Goal: Information Seeking & Learning: Find specific fact

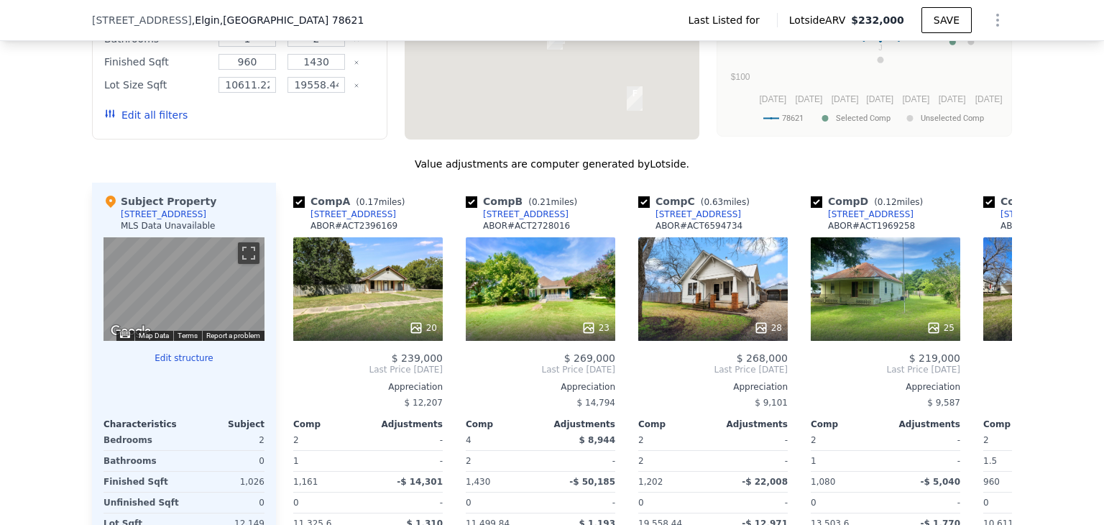
scroll to position [1150, 0]
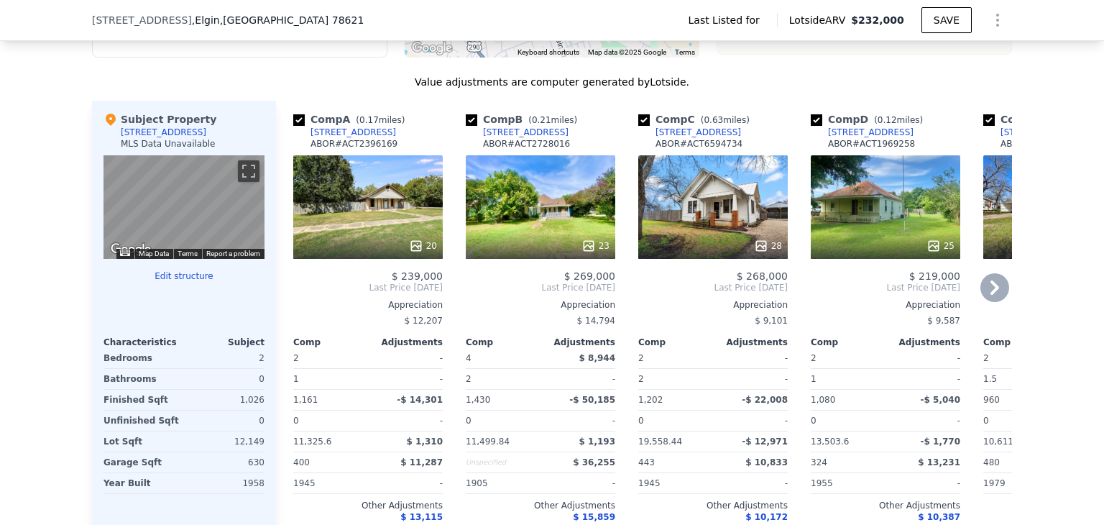
click at [985, 302] on icon at bounding box center [994, 287] width 29 height 29
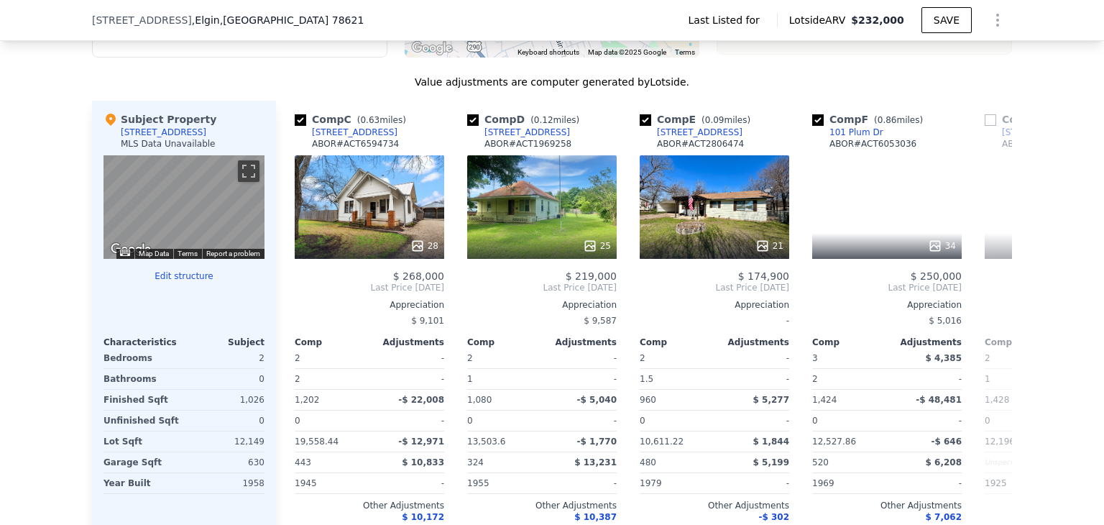
scroll to position [0, 345]
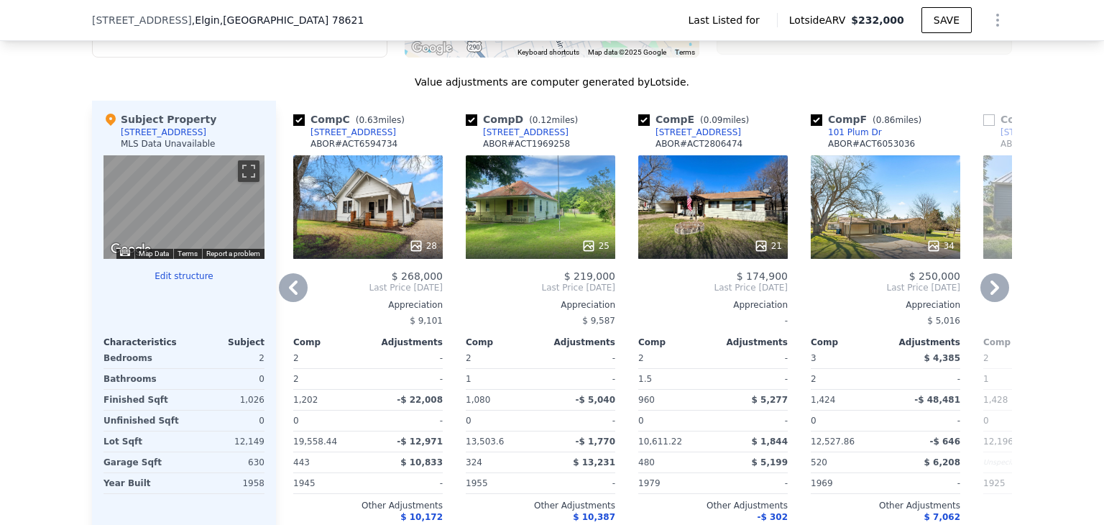
click at [542, 228] on div "25" at bounding box center [540, 206] width 149 height 103
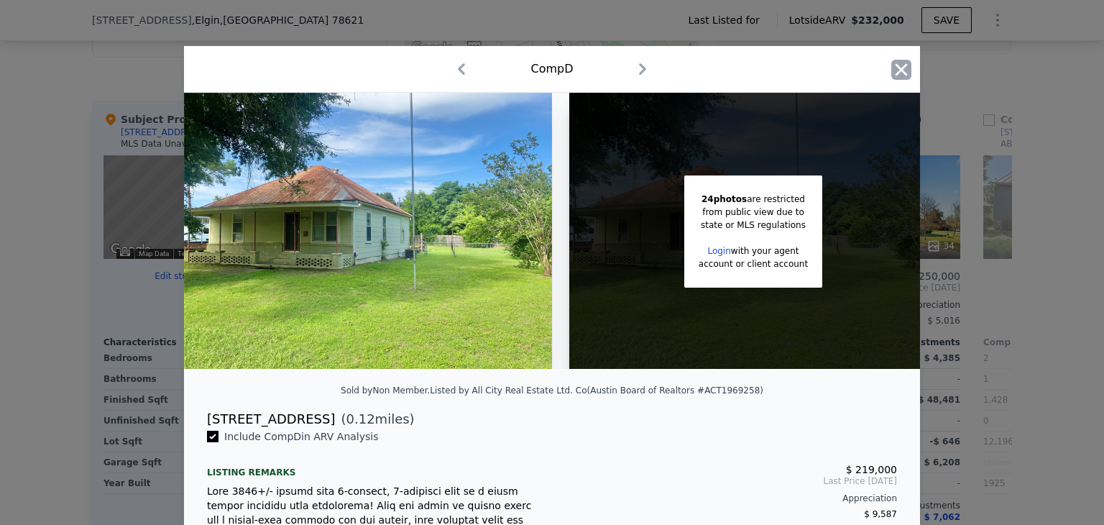
click at [895, 74] on icon "button" at bounding box center [901, 70] width 20 height 20
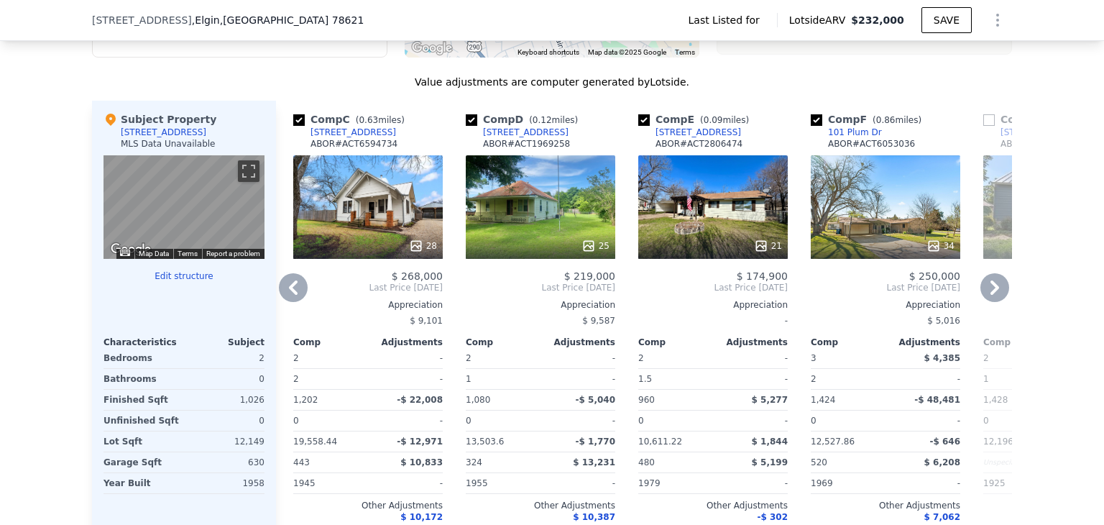
click at [295, 302] on icon at bounding box center [293, 287] width 29 height 29
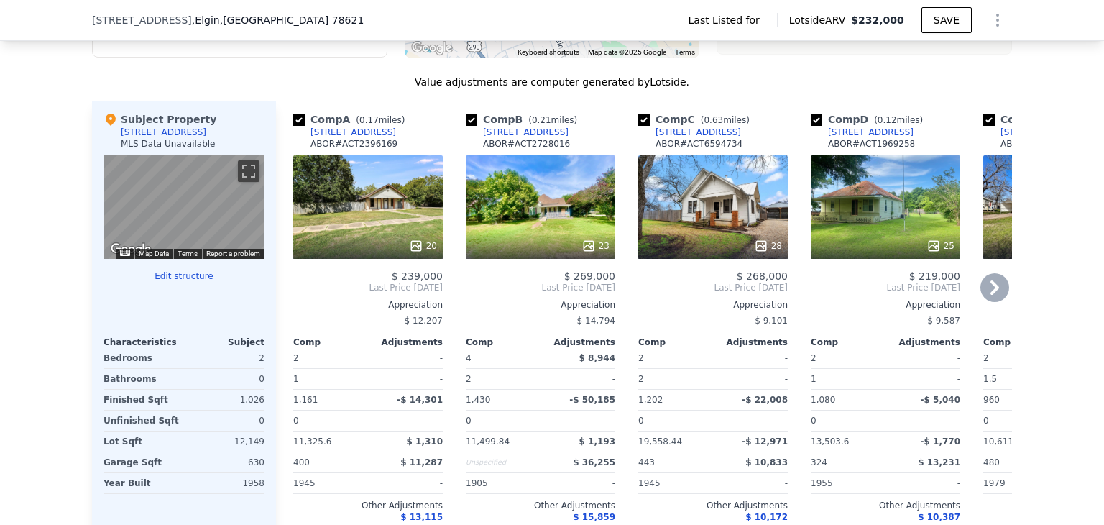
click at [322, 228] on div "20" at bounding box center [367, 206] width 149 height 103
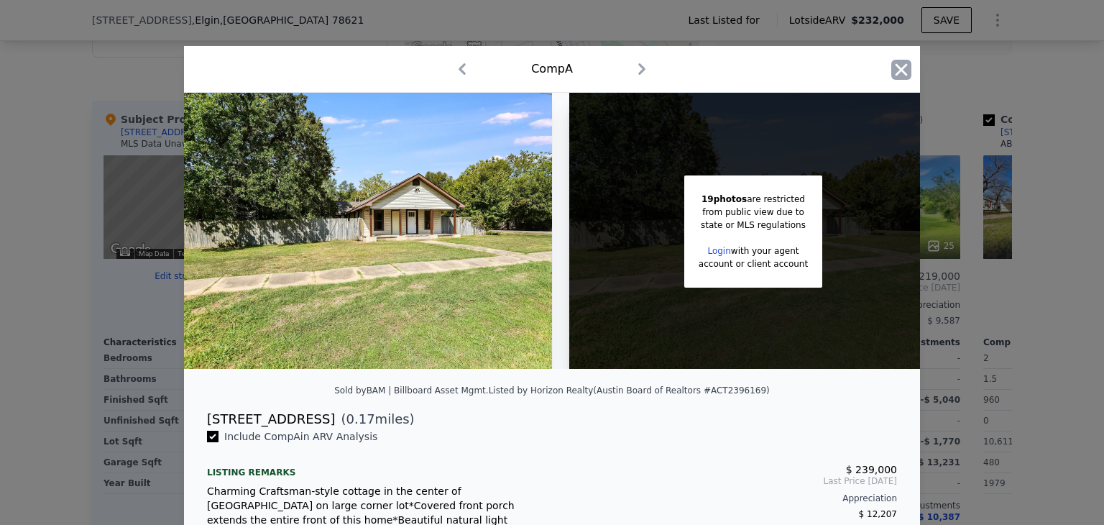
click at [898, 65] on icon "button" at bounding box center [901, 70] width 20 height 20
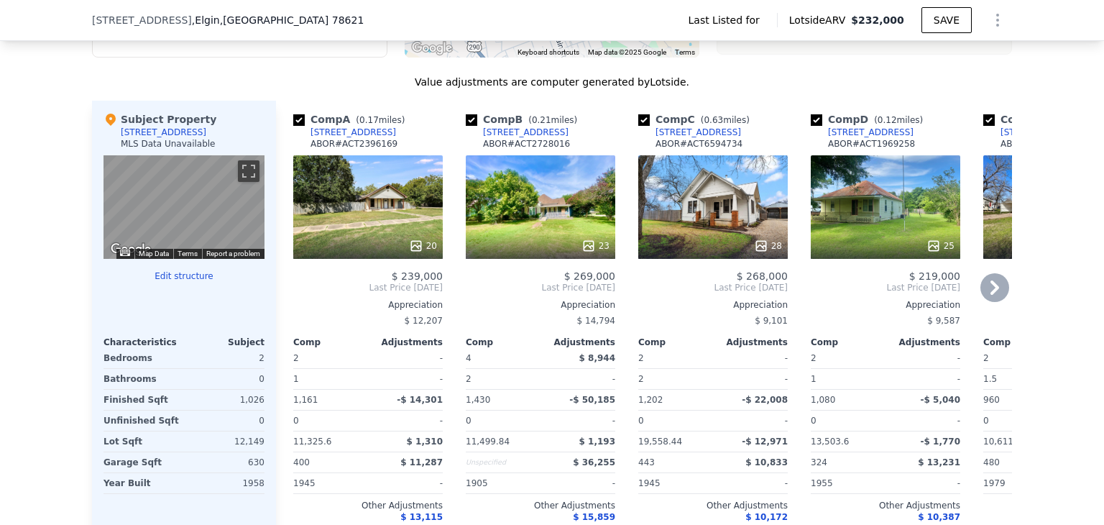
click at [515, 183] on div "23" at bounding box center [540, 206] width 149 height 103
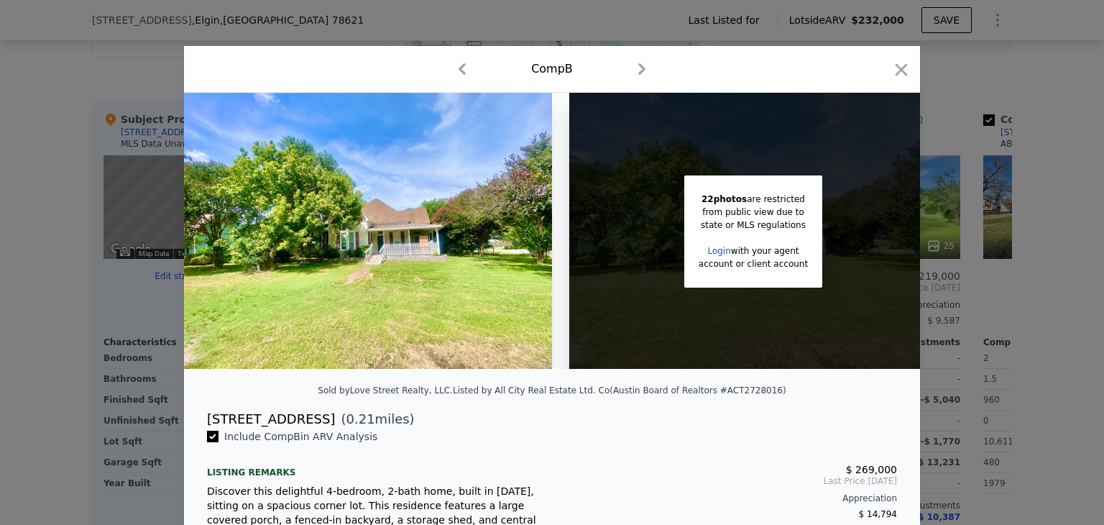
click at [895, 80] on div at bounding box center [901, 72] width 20 height 25
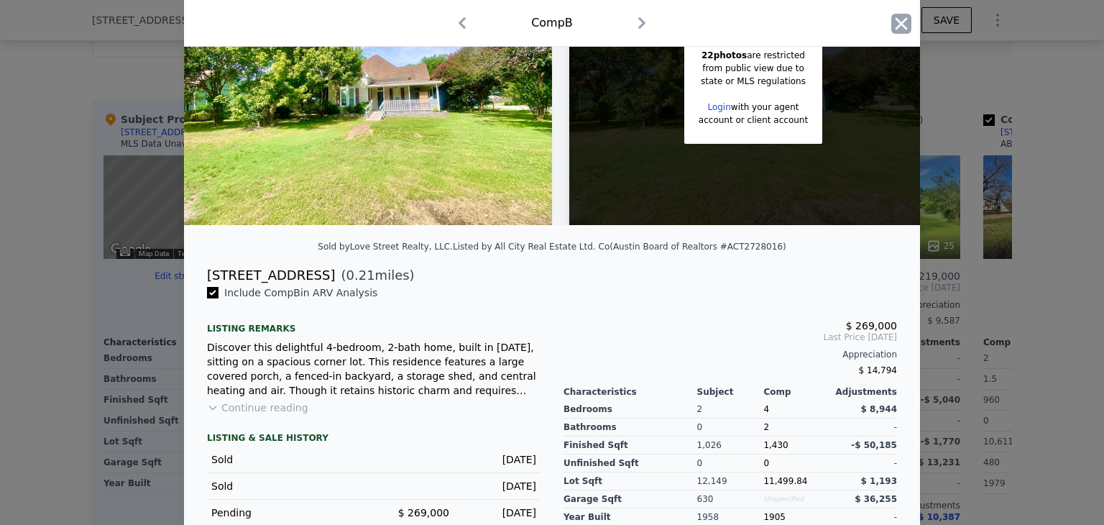
click at [900, 29] on icon "button" at bounding box center [901, 23] width 12 height 12
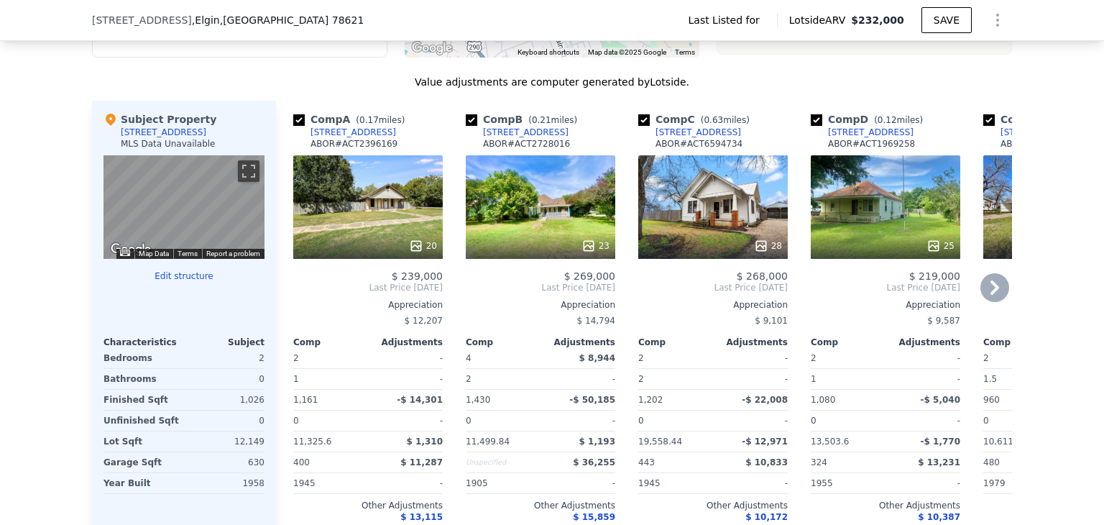
click at [988, 302] on icon at bounding box center [994, 287] width 29 height 29
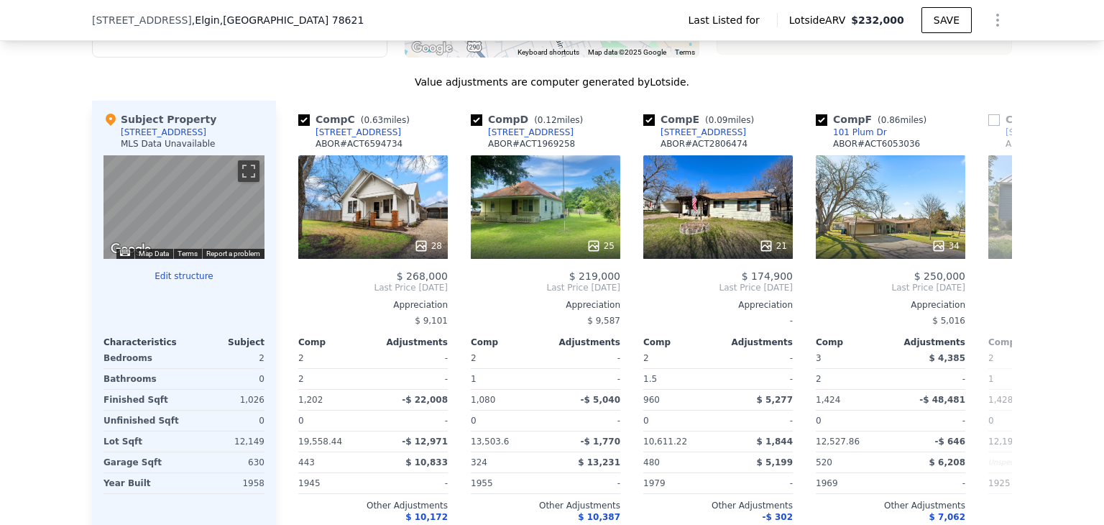
scroll to position [0, 345]
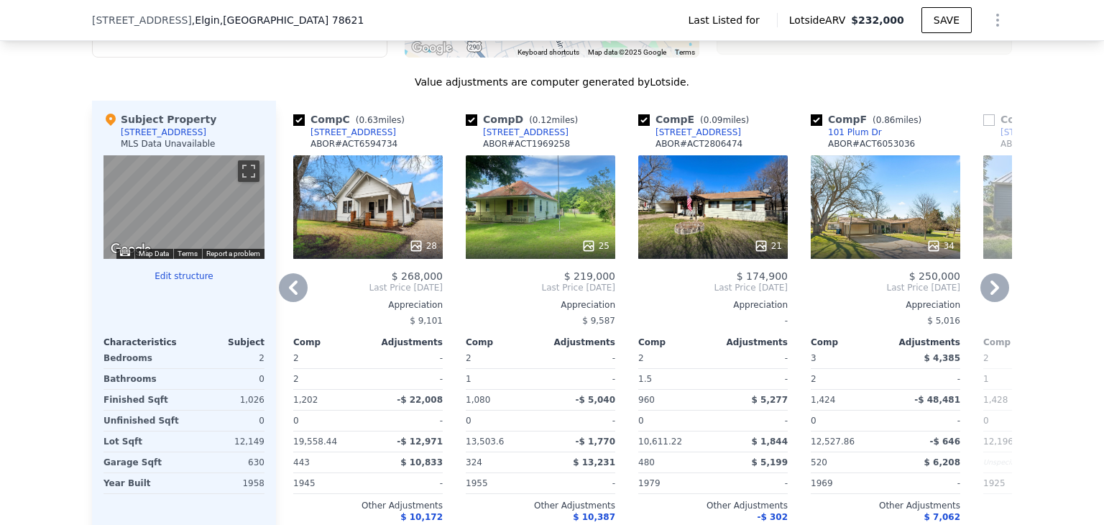
click at [502, 138] on div "[STREET_ADDRESS]" at bounding box center [526, 131] width 86 height 11
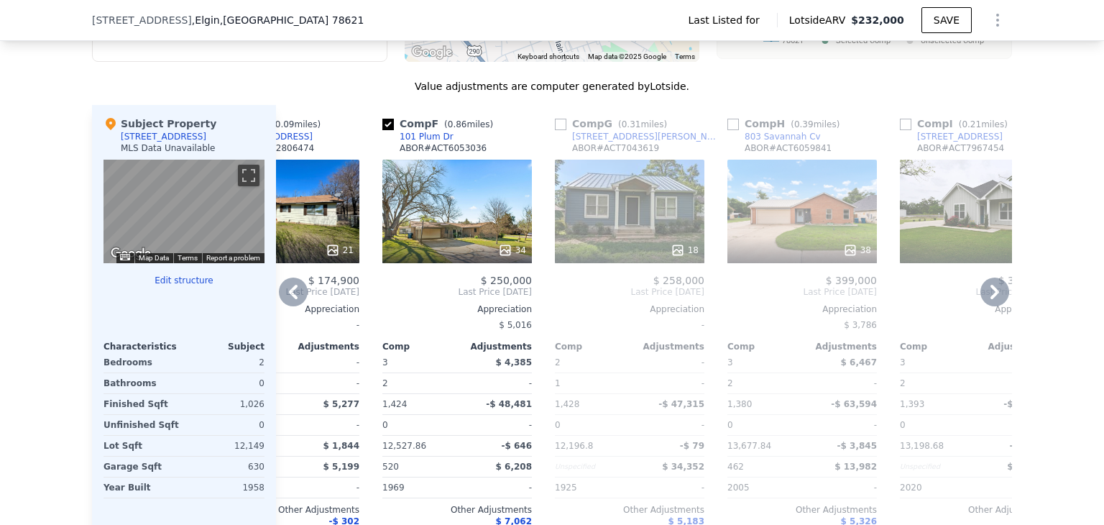
scroll to position [1221, 0]
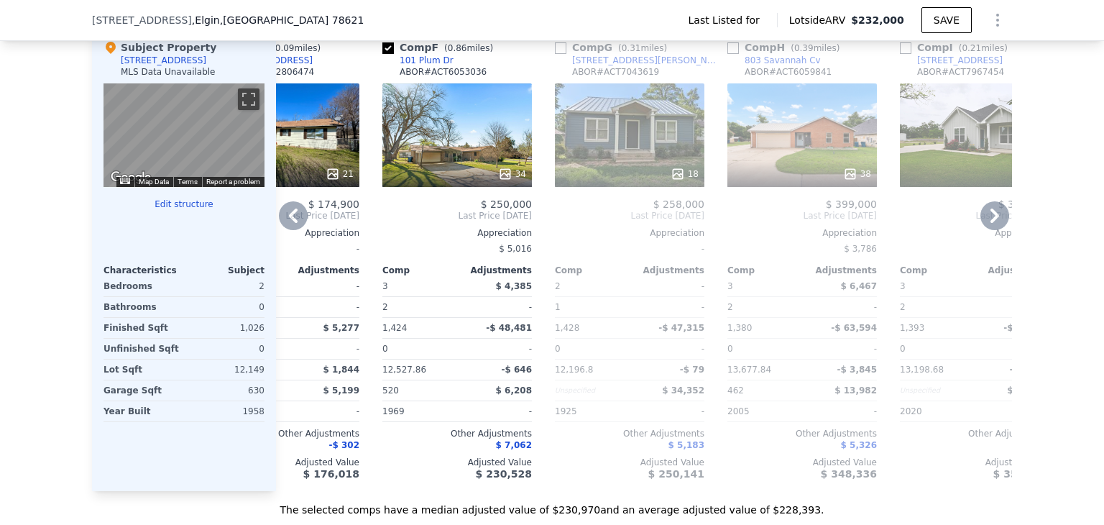
click at [982, 228] on icon at bounding box center [994, 215] width 29 height 29
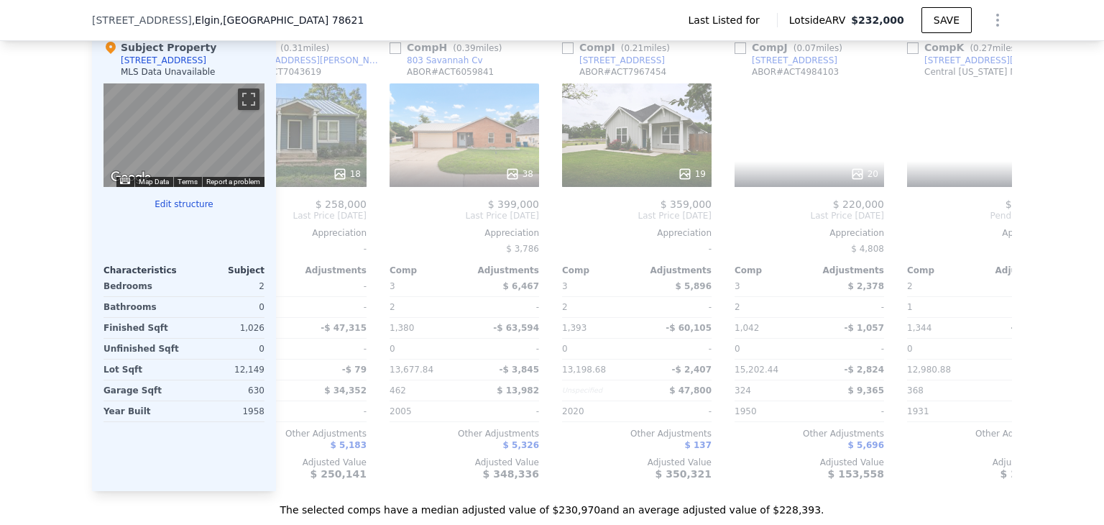
scroll to position [0, 1118]
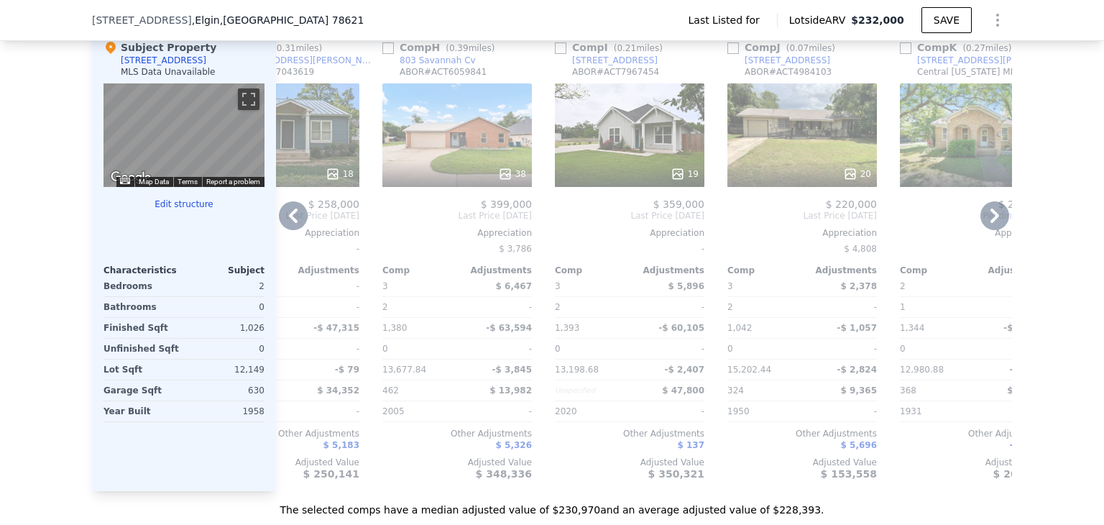
click at [982, 228] on icon at bounding box center [994, 215] width 29 height 29
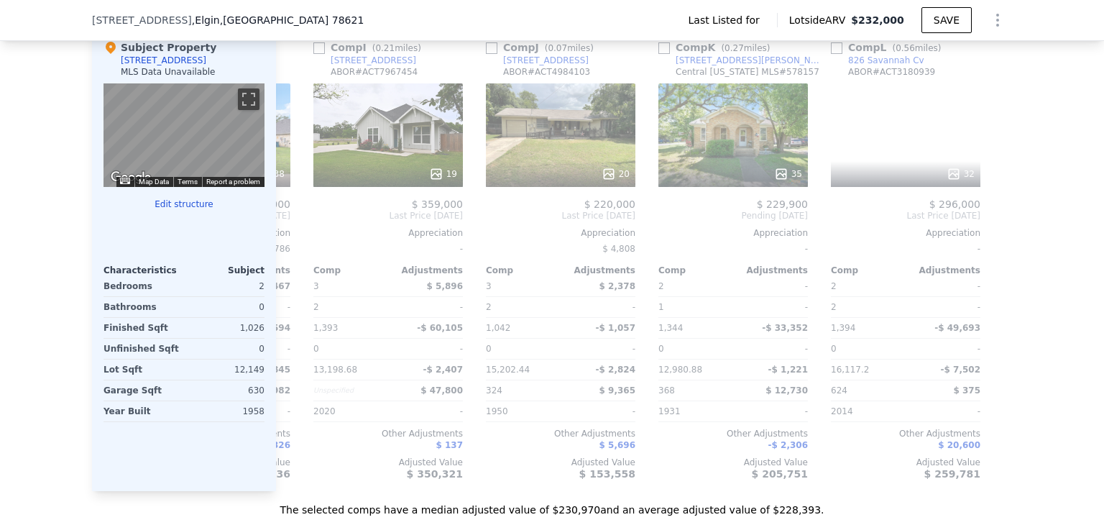
scroll to position [0, 1368]
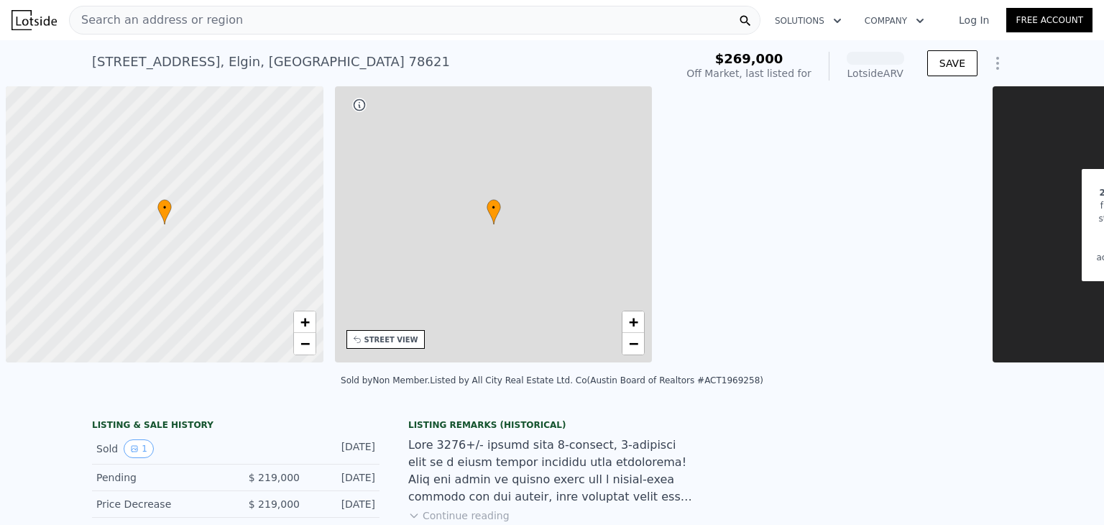
scroll to position [0, 6]
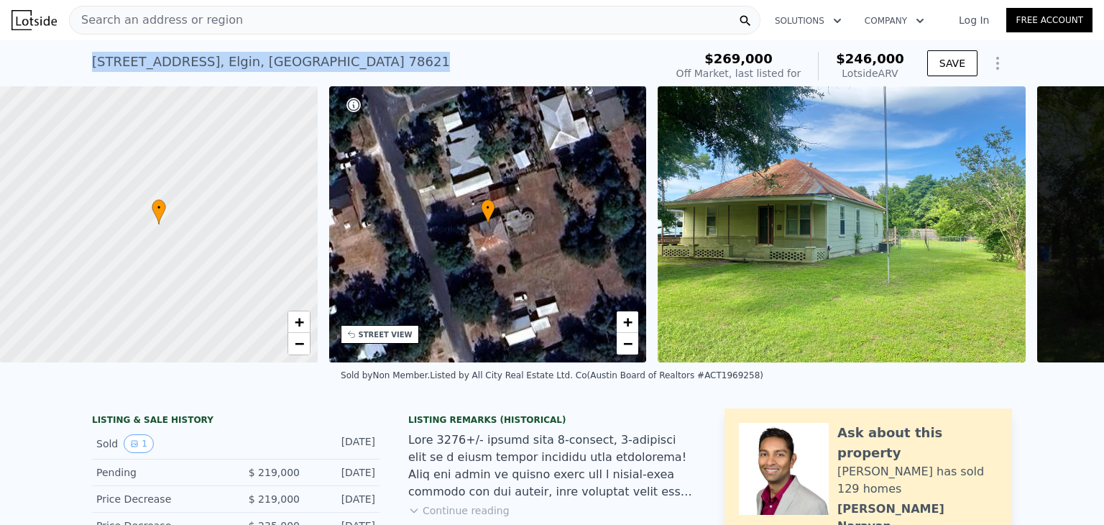
drag, startPoint x: 292, startPoint y: 65, endPoint x: 57, endPoint y: 52, distance: 235.3
click at [57, 52] on div "505 N Avenue F , Elgin , TX 78621 No sales on record (~ARV $246k ) $269,000 Off…" at bounding box center [552, 63] width 1104 height 46
copy div "505 N Avenue F , Elgin , TX 78621"
